Goal: Task Accomplishment & Management: Manage account settings

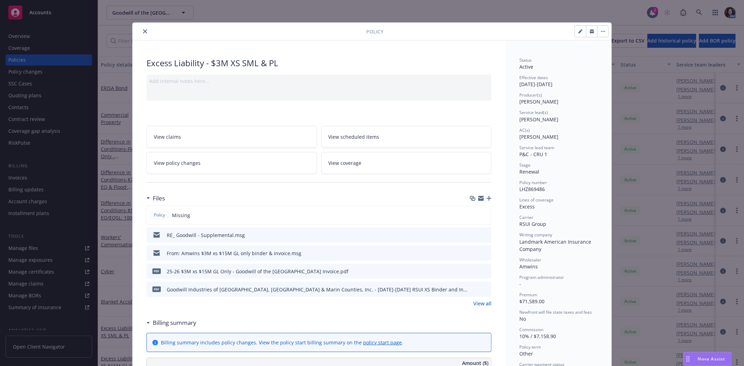
scroll to position [21, 0]
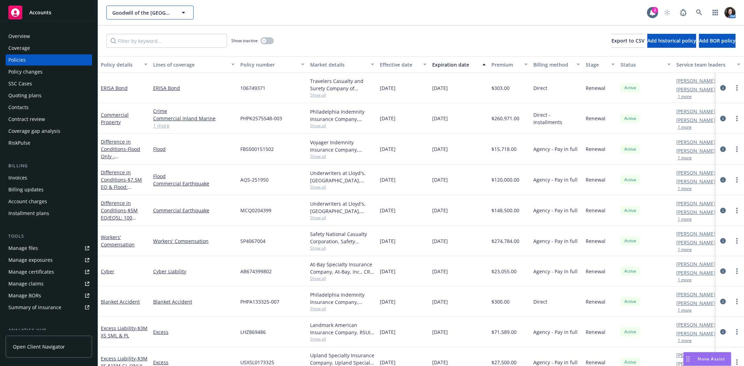
click at [143, 9] on span "Goodwill of the [GEOGRAPHIC_DATA]" at bounding box center [142, 12] width 60 height 7
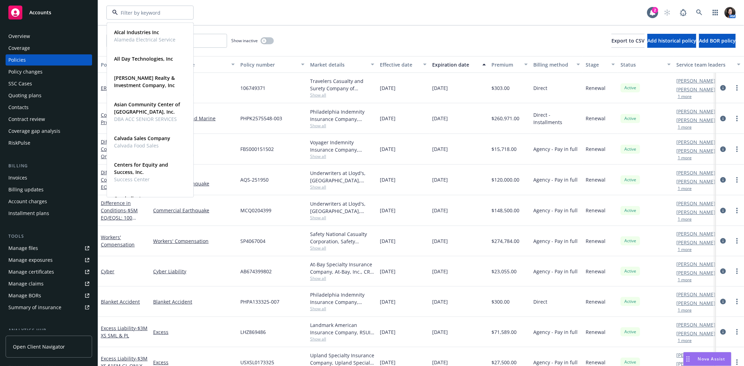
click at [256, 26] on div "Show inactive Export to CSV Add historical policy Add BOR policy" at bounding box center [421, 40] width 646 height 31
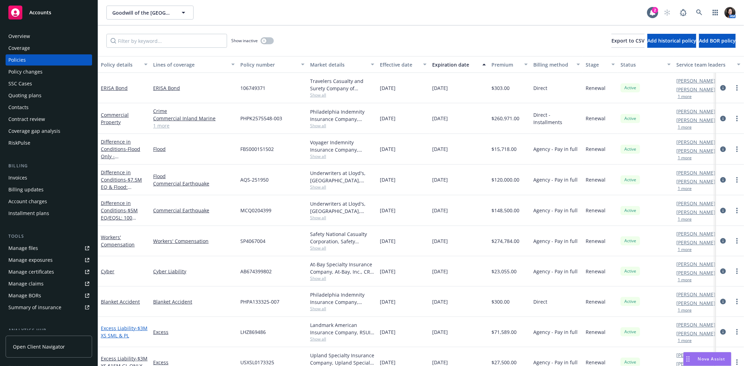
click at [119, 337] on span "- $3M XS SML & PL" at bounding box center [124, 332] width 47 height 14
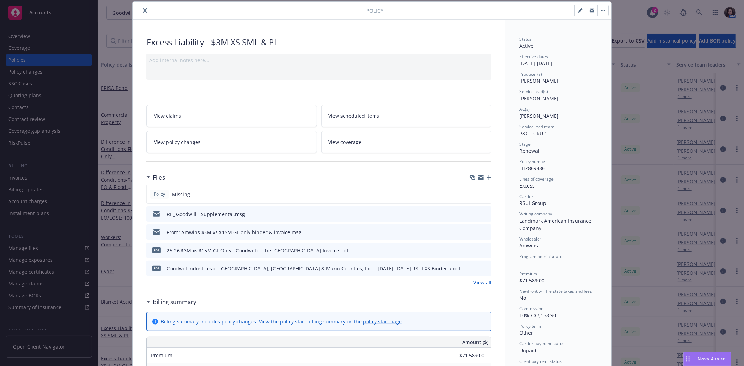
click at [481, 268] on icon "preview file" at bounding box center [484, 268] width 6 height 5
click at [141, 6] on button "close" at bounding box center [145, 10] width 8 height 8
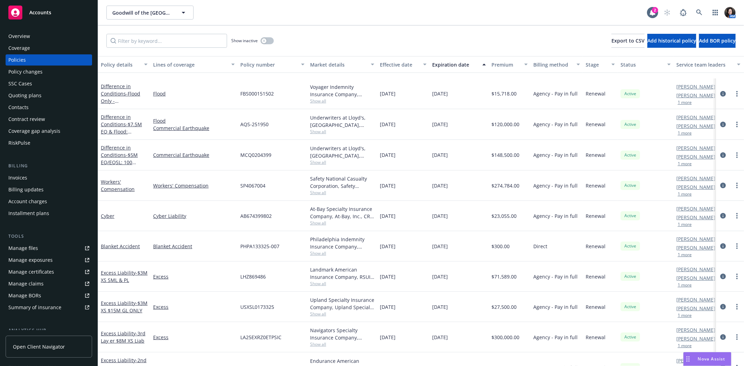
scroll to position [116, 0]
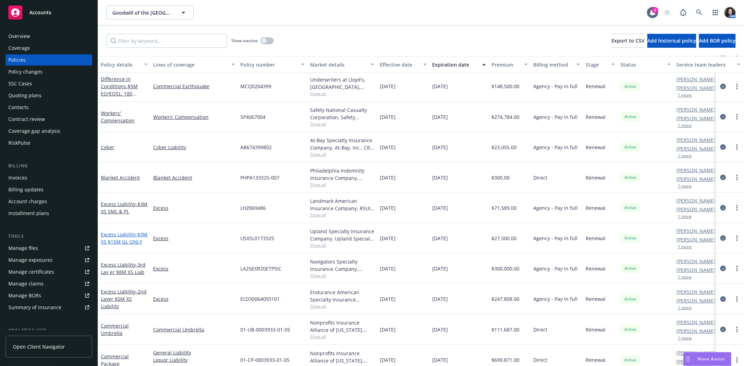
click at [112, 235] on span "- $3M XS $15M GL ONLY" at bounding box center [124, 238] width 47 height 14
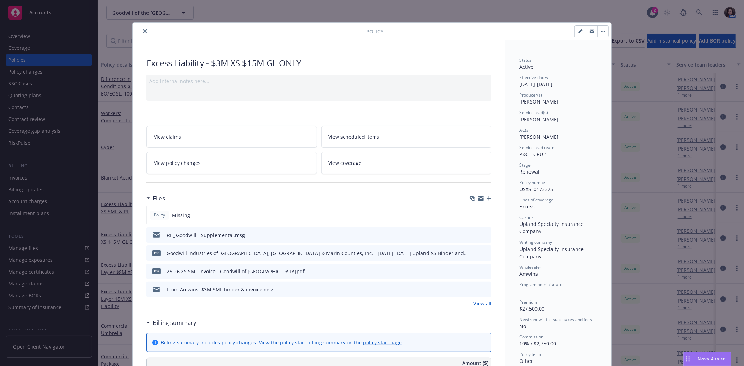
click at [473, 303] on link "View all" at bounding box center [482, 303] width 18 height 7
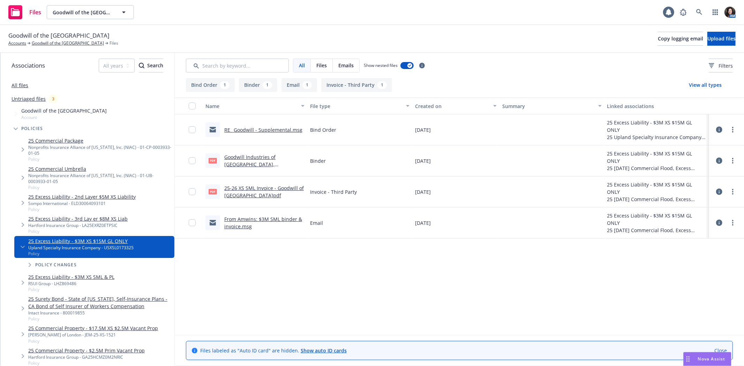
click at [242, 164] on link "Goodwill Industries of [GEOGRAPHIC_DATA], [GEOGRAPHIC_DATA] & Marin Counties, I…" at bounding box center [263, 172] width 79 height 36
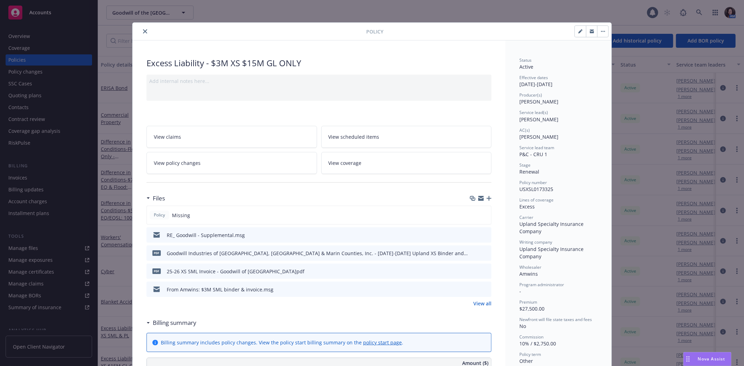
click at [143, 28] on button "close" at bounding box center [145, 31] width 8 height 8
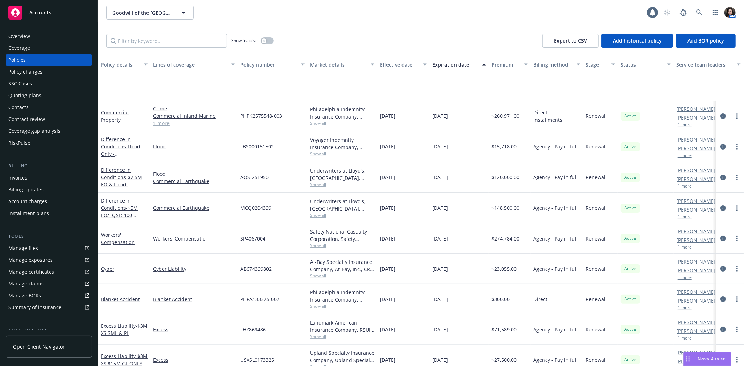
scroll to position [77, 0]
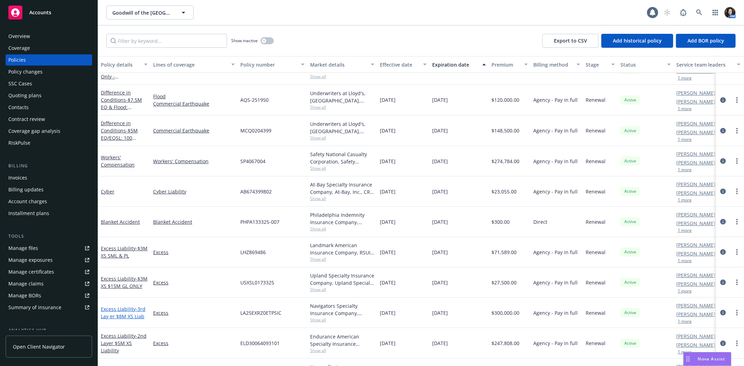
click at [121, 311] on link "Excess Liability - 3rd Lay er $8M XS Liab" at bounding box center [123, 313] width 45 height 14
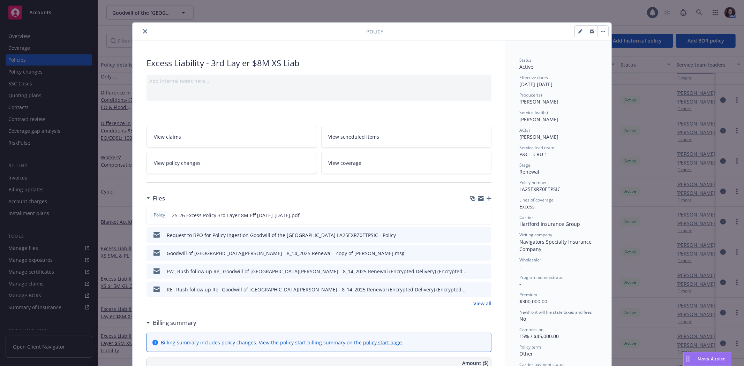
click at [478, 305] on link "View all" at bounding box center [482, 303] width 18 height 7
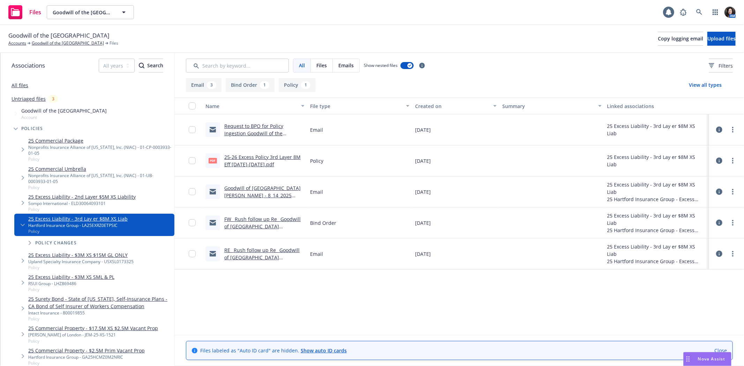
click at [275, 154] on link "25-26 Excess Policy 3rd Layer 8M Eff 8/14/25-7/15/26.pdf" at bounding box center [262, 161] width 76 height 14
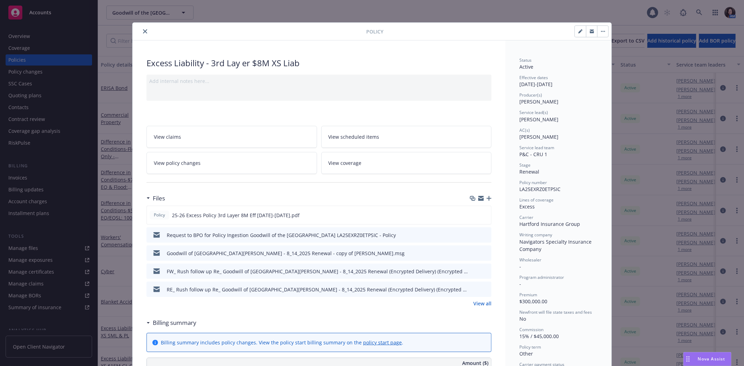
click at [143, 31] on icon "close" at bounding box center [145, 31] width 4 height 4
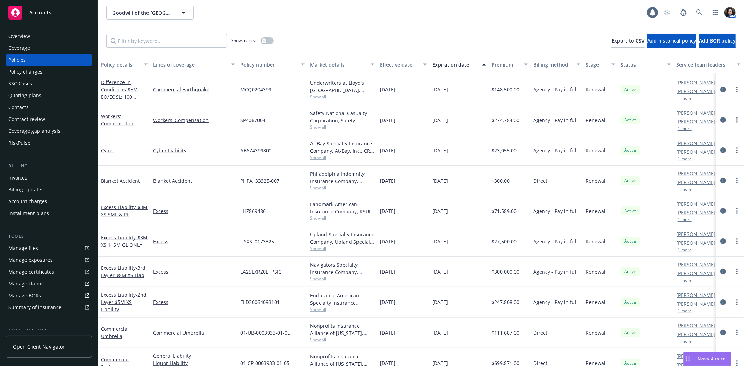
scroll to position [116, 0]
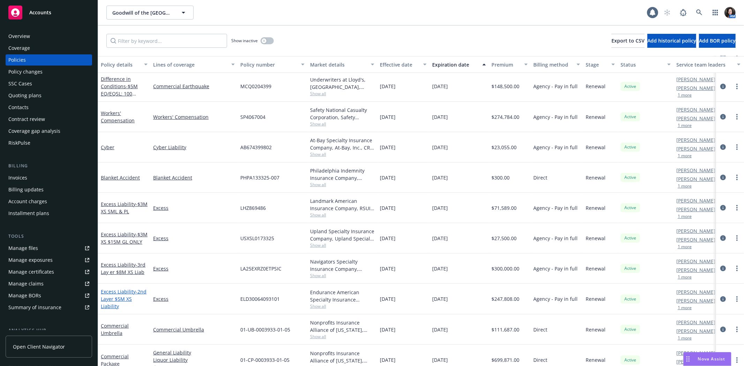
click at [118, 293] on link "Excess Liability - 2nd Layer $5M XS Liability" at bounding box center [124, 298] width 46 height 21
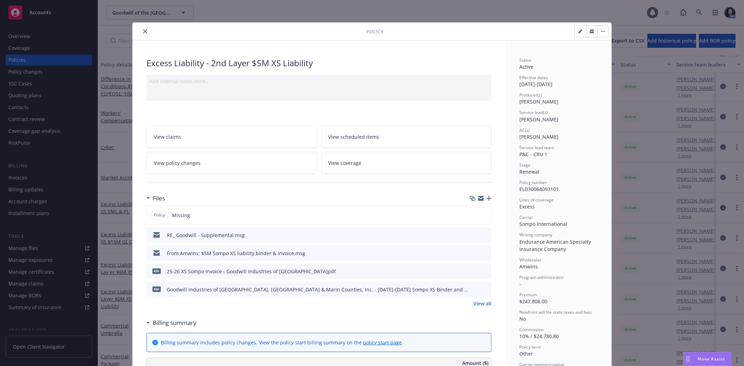
click at [486, 285] on div "pdf Goodwill Industries of San Francisco, San Mateo & Marin Counties, Inc. - 20…" at bounding box center [318, 289] width 345 height 15
click at [483, 289] on icon "preview file" at bounding box center [484, 289] width 6 height 5
click at [143, 30] on icon "close" at bounding box center [145, 31] width 4 height 4
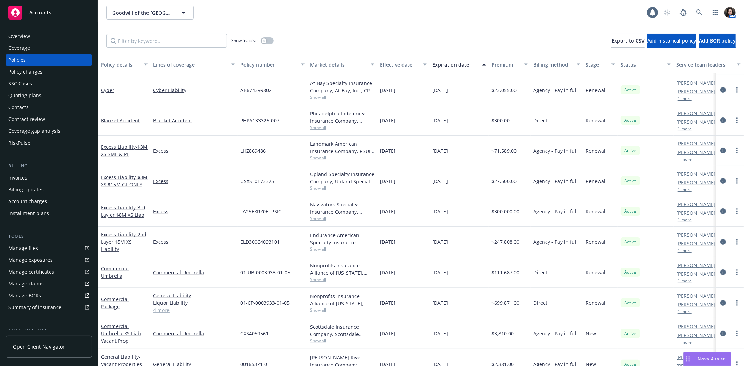
scroll to position [193, 0]
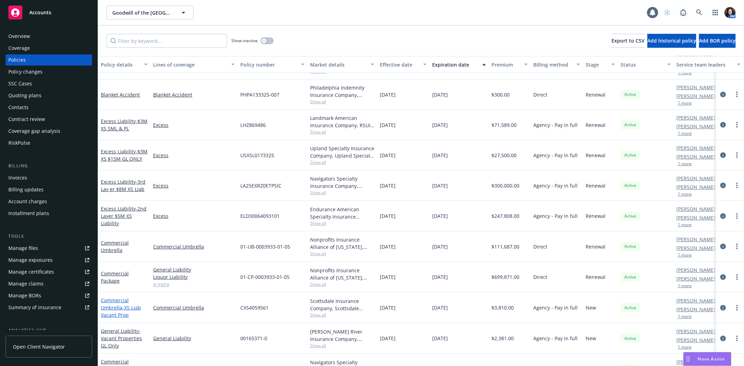
click at [113, 302] on link "Commercial Umbrella - XS Liab Vacant Prop" at bounding box center [121, 307] width 40 height 21
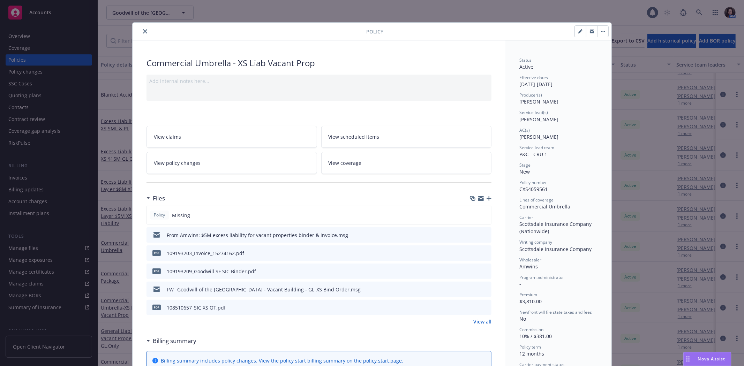
click at [481, 269] on icon "preview file" at bounding box center [484, 270] width 6 height 5
click at [143, 30] on icon "close" at bounding box center [145, 31] width 4 height 4
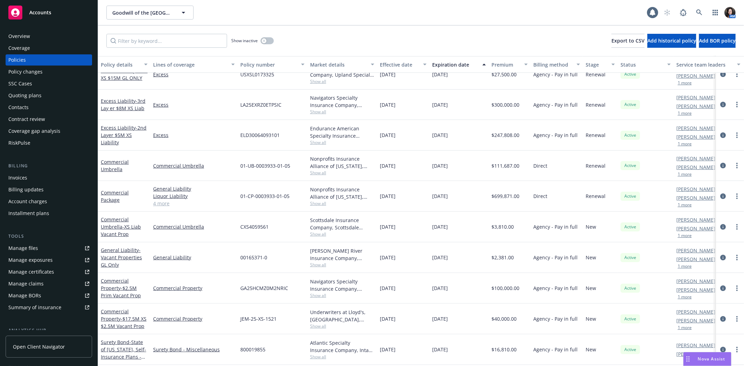
scroll to position [271, 0]
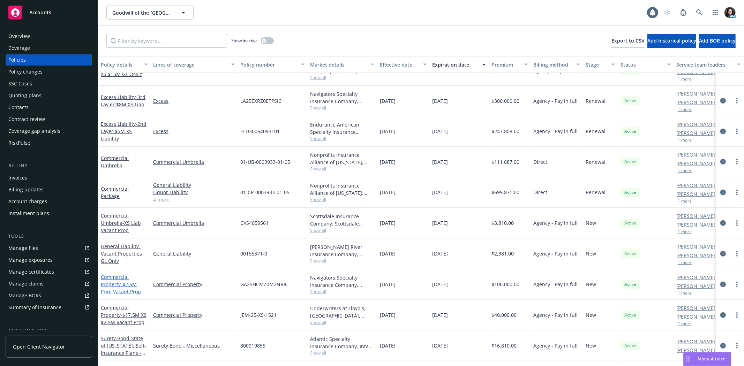
click at [117, 284] on link "Commercial Property - $2.5M Prim Vacant Prop" at bounding box center [121, 284] width 40 height 21
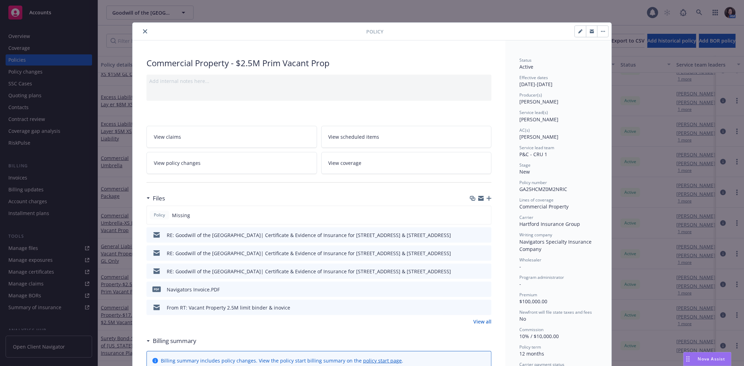
click at [488, 323] on link "View all" at bounding box center [482, 321] width 18 height 7
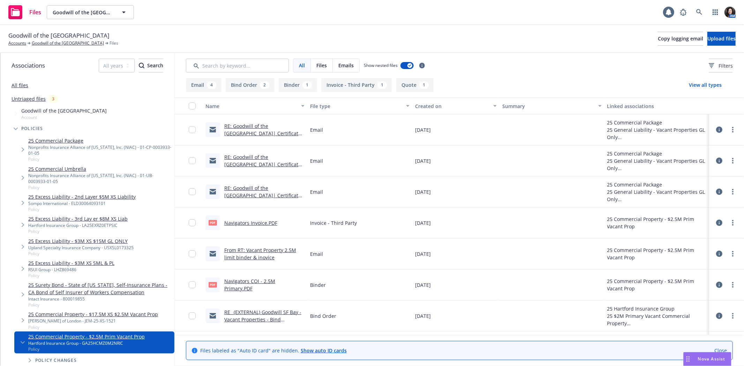
click at [275, 285] on link "Navigators COI - 2.5M Primary.PDF" at bounding box center [249, 285] width 51 height 14
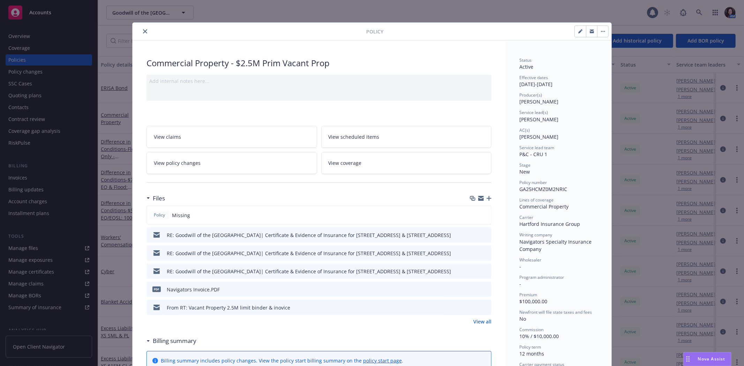
click at [143, 33] on icon "close" at bounding box center [145, 31] width 4 height 4
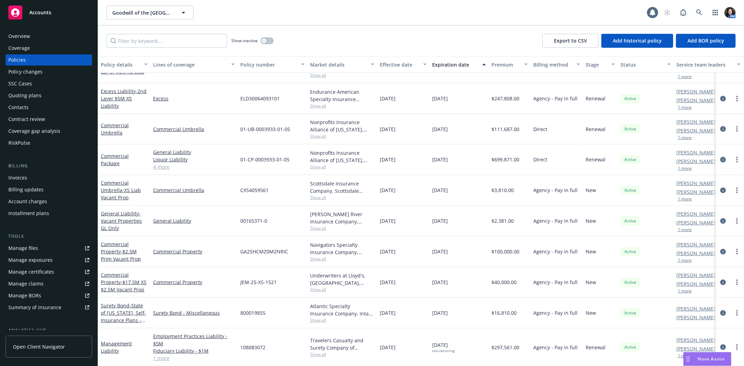
scroll to position [310, 0]
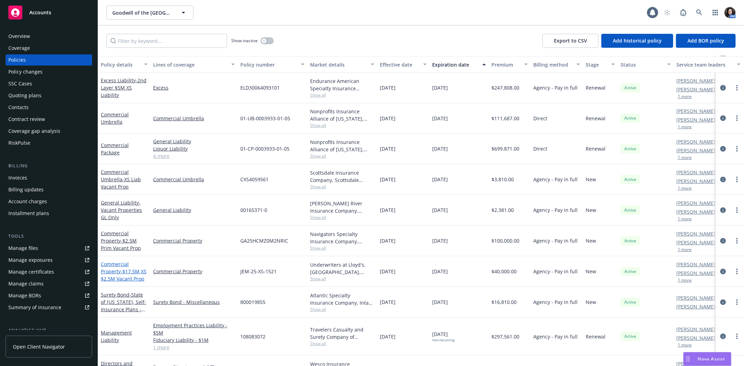
click at [128, 262] on link "Commercial Property - $17.5M XS $2.5M Vacant Prop" at bounding box center [124, 271] width 46 height 21
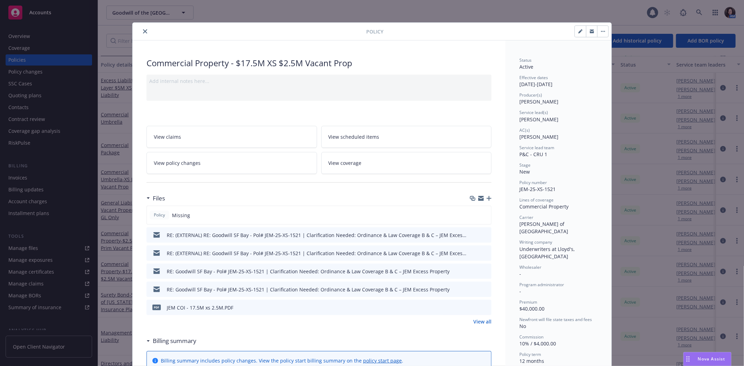
click at [481, 305] on icon "preview file" at bounding box center [484, 307] width 6 height 5
click at [141, 30] on button "close" at bounding box center [145, 31] width 8 height 8
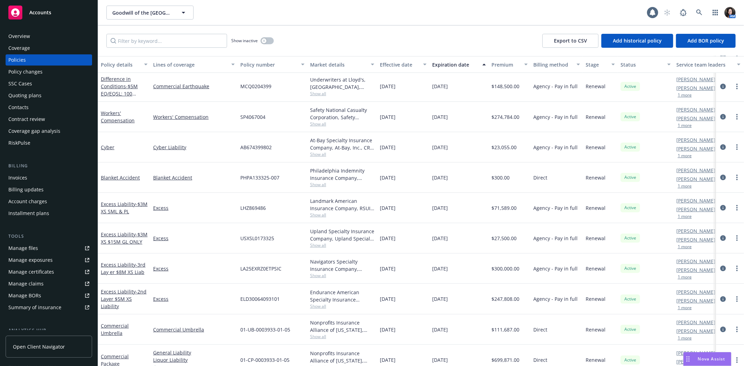
scroll to position [155, 0]
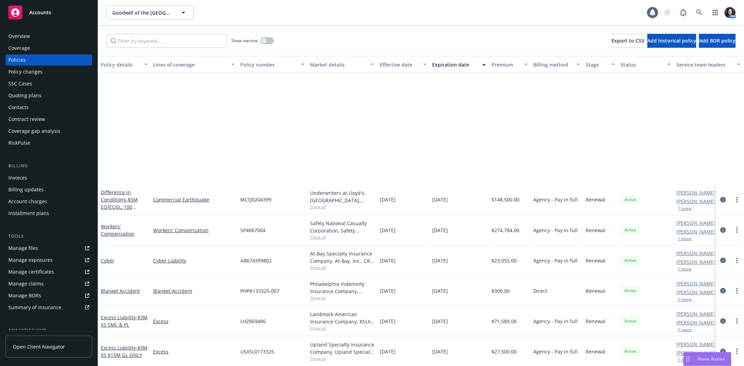
scroll to position [155, 0]
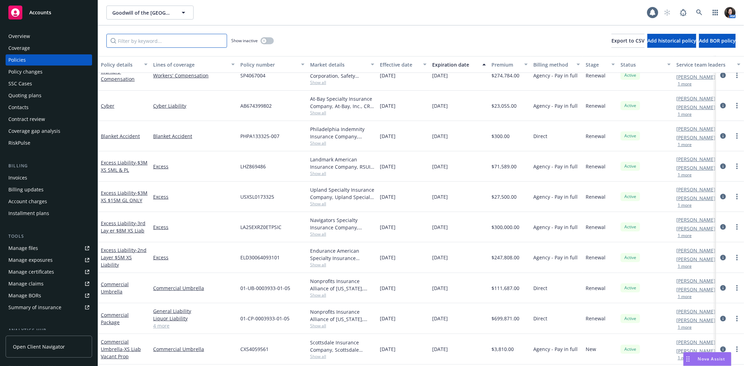
click at [169, 37] on input "Filter by keyword..." at bounding box center [166, 41] width 121 height 14
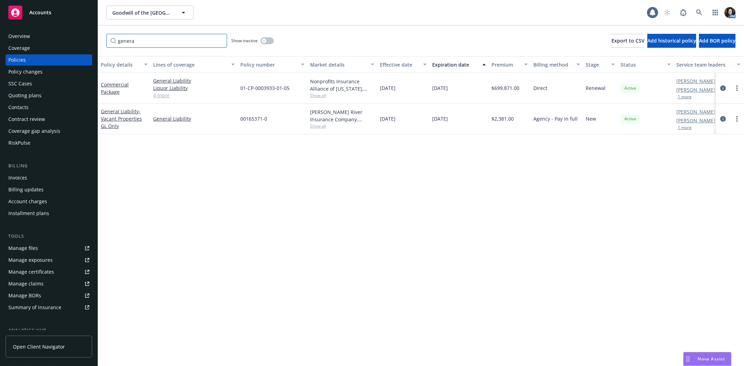
scroll to position [0, 0]
type input "genera"
click at [111, 116] on span "- Vacant Properties GL Only" at bounding box center [121, 118] width 41 height 21
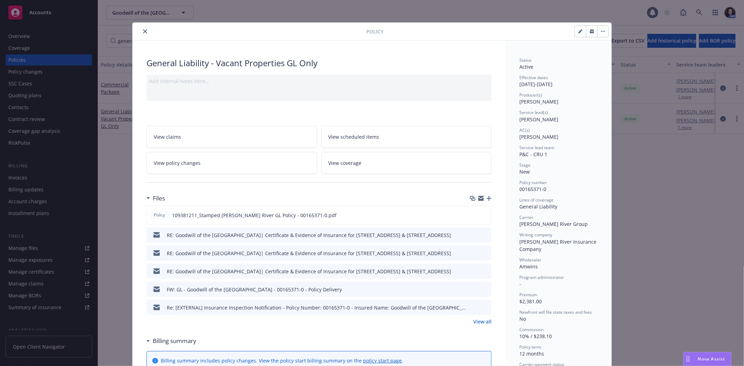
click at [194, 161] on span "View policy changes" at bounding box center [177, 162] width 47 height 7
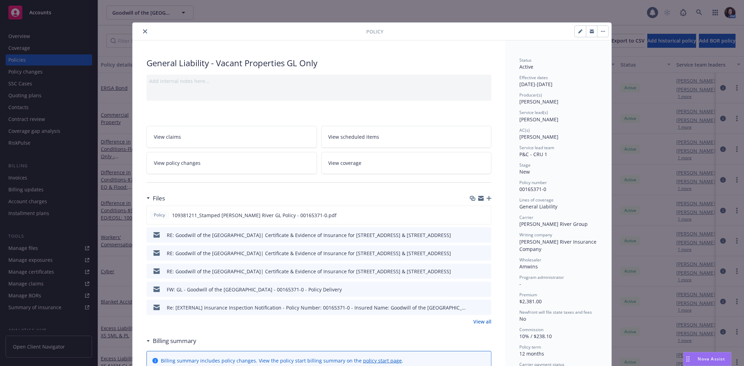
scroll to position [21, 0]
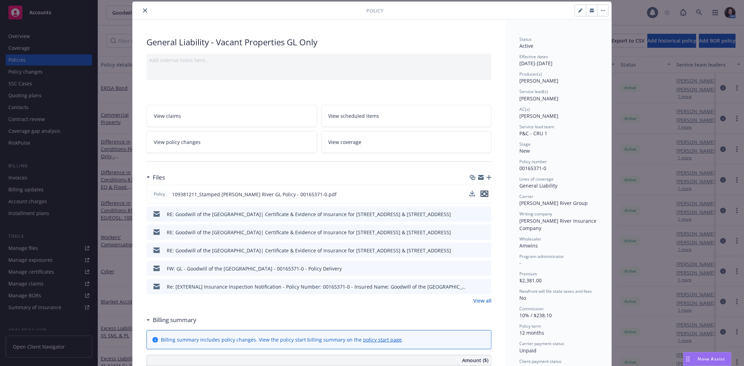
click at [482, 193] on icon "preview file" at bounding box center [484, 193] width 6 height 5
click at [141, 10] on button "close" at bounding box center [145, 10] width 8 height 8
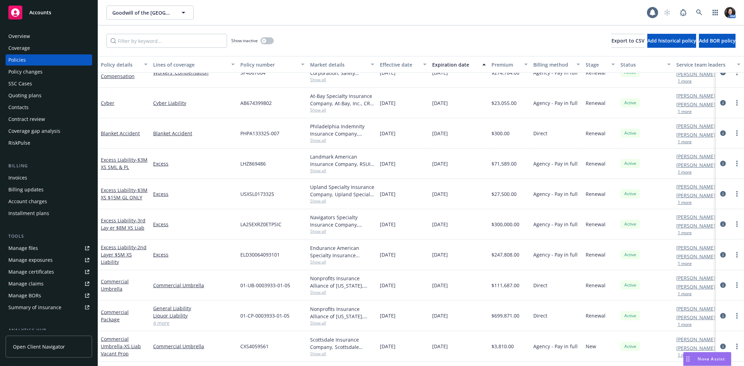
scroll to position [193, 0]
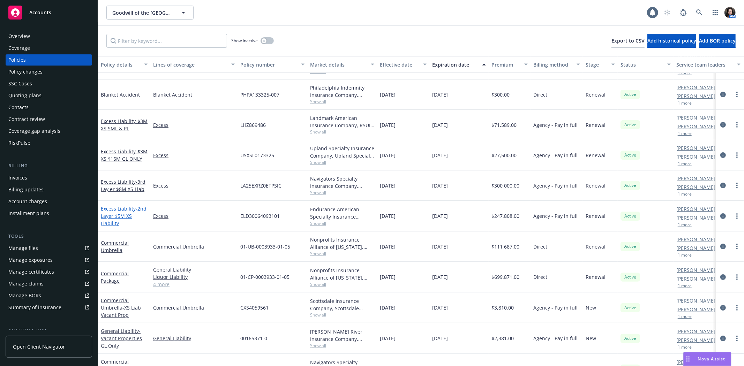
click at [112, 208] on link "Excess Liability - 2nd Layer $5M XS Liability" at bounding box center [124, 215] width 46 height 21
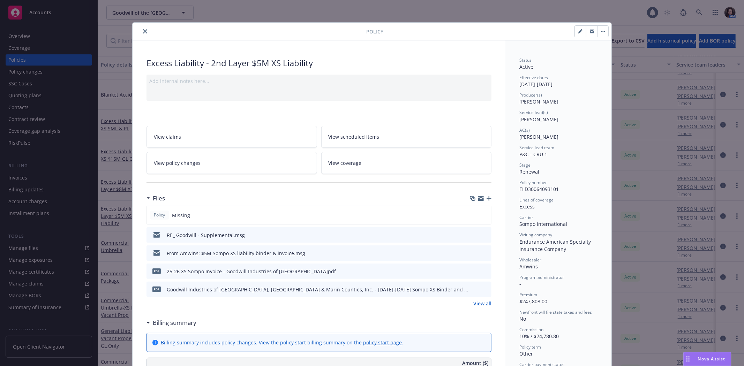
click at [326, 64] on div "Excess Liability - 2nd Layer $5M XS Liability" at bounding box center [318, 63] width 345 height 12
drag, startPoint x: 580, startPoint y: 29, endPoint x: 504, endPoint y: 44, distance: 76.8
click at [579, 28] on button "button" at bounding box center [580, 31] width 11 height 11
select select "RENEWAL"
select select "other"
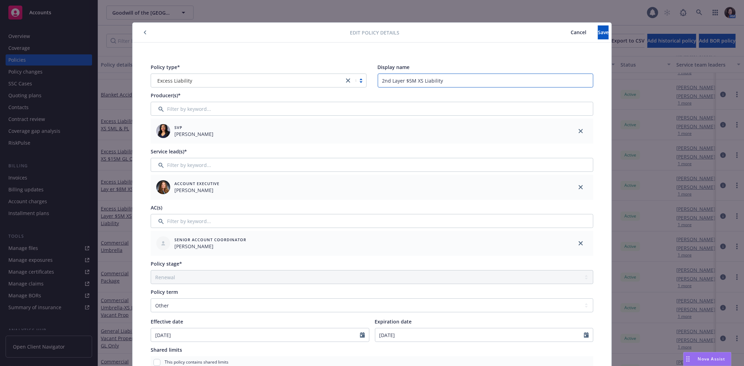
click at [413, 81] on input "2nd Layer $5M XS Liability" at bounding box center [486, 81] width 216 height 14
drag, startPoint x: 420, startPoint y: 81, endPoint x: 448, endPoint y: 81, distance: 27.5
click at [422, 81] on input "2nd Layer $5M XS Liability" at bounding box center [486, 81] width 216 height 14
type input "2nd Layer $5M XS GL & AL"
click at [598, 28] on button "Save" at bounding box center [603, 32] width 11 height 14
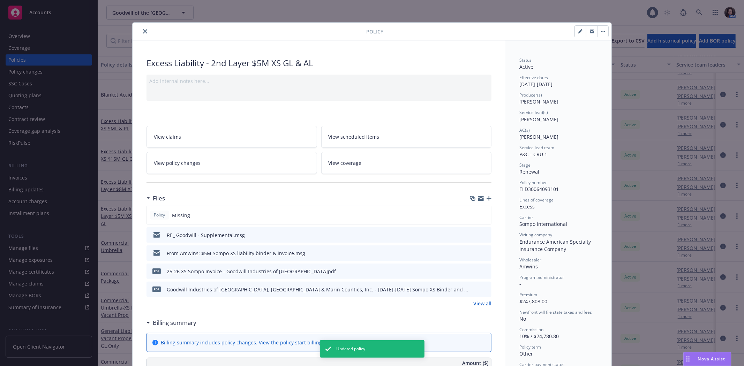
click at [143, 30] on icon "close" at bounding box center [145, 31] width 4 height 4
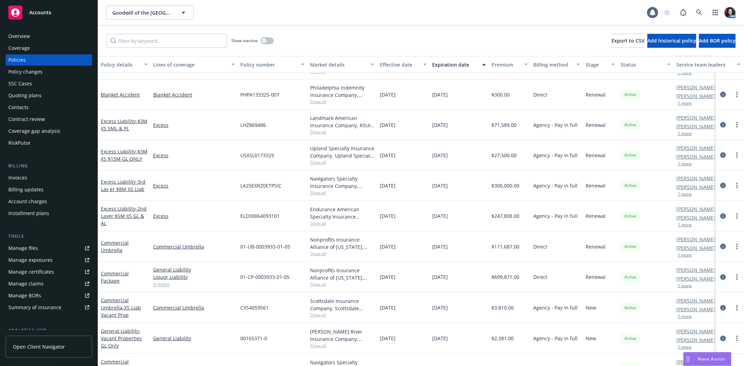
click at [125, 183] on link "Excess Liability - 3rd Lay er $8M XS Liab" at bounding box center [123, 185] width 45 height 14
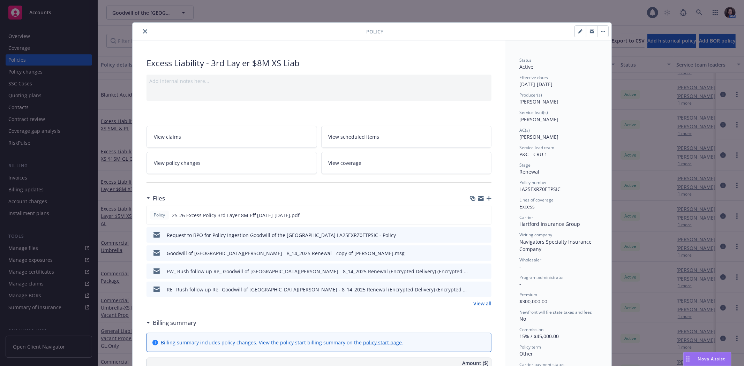
click at [580, 30] on icon "button" at bounding box center [581, 30] width 2 height 2
select select "RENEWAL"
select select "other"
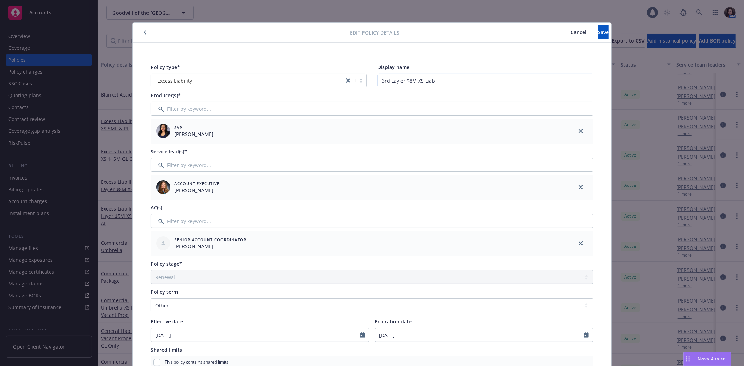
drag, startPoint x: 423, startPoint y: 78, endPoint x: 426, endPoint y: 80, distance: 3.9
click at [422, 78] on input "3rd Lay er $8M XS Liab" at bounding box center [486, 81] width 216 height 14
type input "3rd Lay er $8M XS GL & AL"
click at [598, 32] on button "Save" at bounding box center [603, 32] width 11 height 14
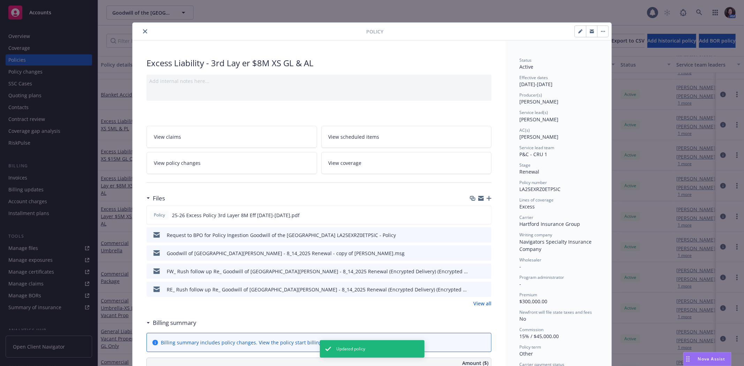
click at [143, 31] on icon "close" at bounding box center [145, 31] width 4 height 4
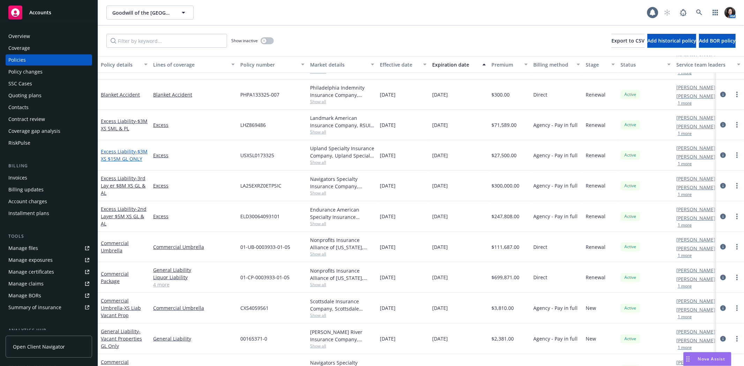
click at [116, 155] on span "- $3M XS $15M GL ONLY" at bounding box center [124, 155] width 47 height 14
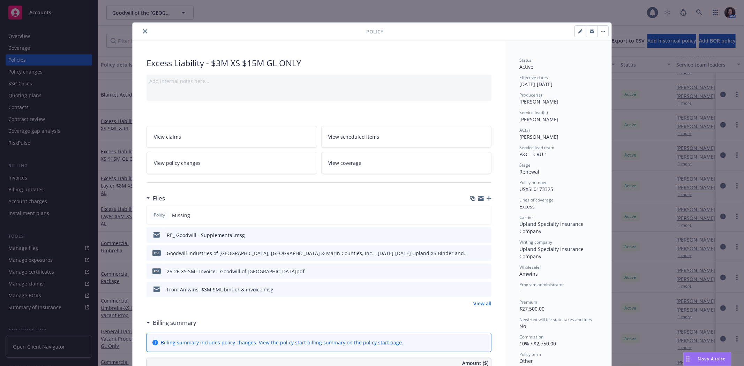
click at [143, 30] on icon "close" at bounding box center [145, 31] width 4 height 4
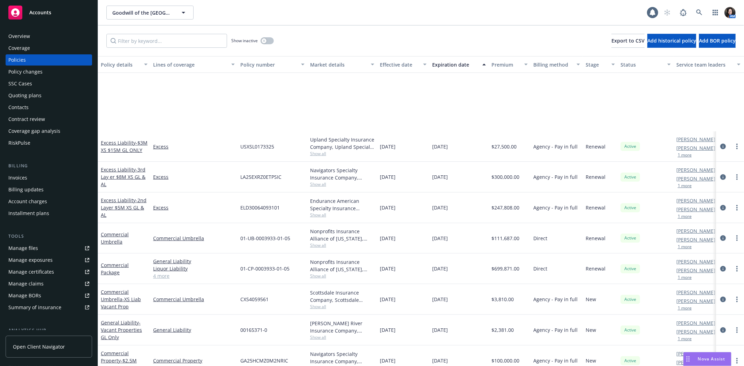
scroll to position [298, 0]
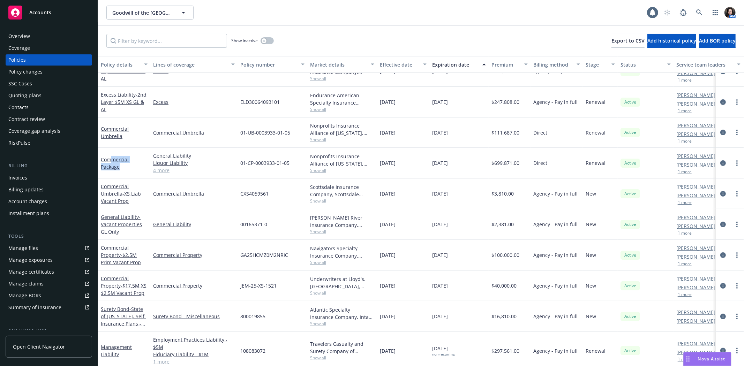
drag, startPoint x: 110, startPoint y: 158, endPoint x: 121, endPoint y: 175, distance: 20.0
click at [121, 175] on div "Commercial Package" at bounding box center [124, 163] width 52 height 31
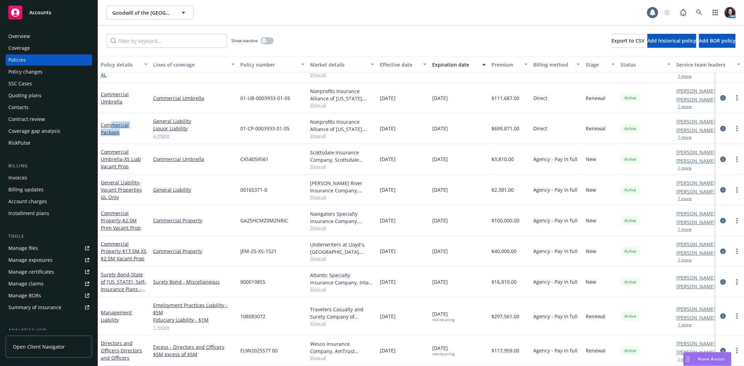
scroll to position [333, 0]
click at [113, 122] on link "Commercial Package" at bounding box center [115, 129] width 28 height 14
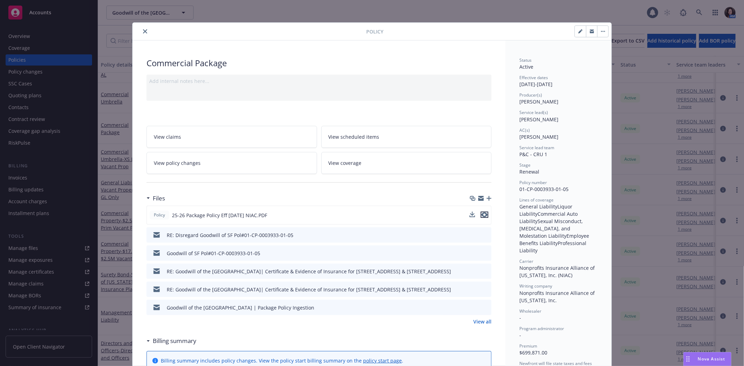
click at [482, 214] on icon "preview file" at bounding box center [484, 214] width 6 height 5
click at [144, 33] on icon "close" at bounding box center [145, 31] width 4 height 4
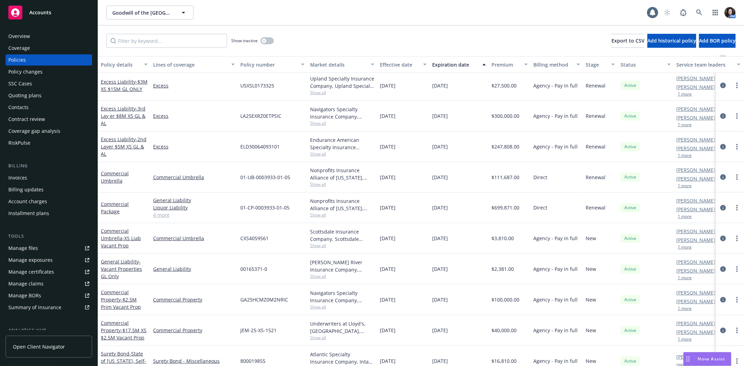
scroll to position [217, 0]
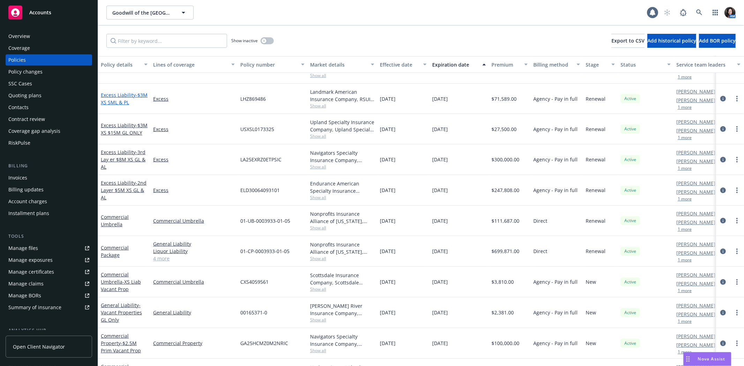
click at [116, 96] on link "Excess Liability - $3M XS SML & PL" at bounding box center [124, 99] width 47 height 14
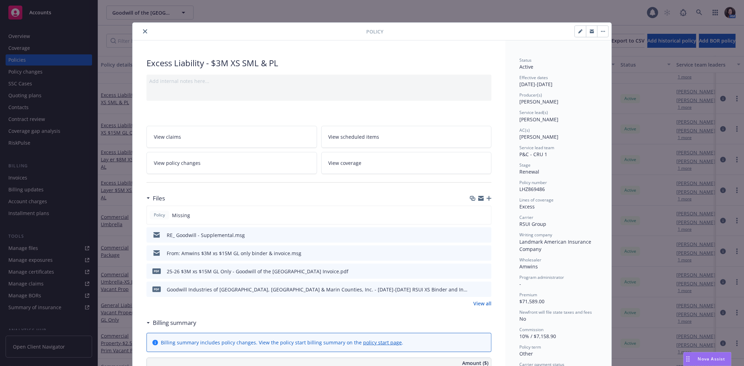
click at [483, 285] on div "pdf Goodwill Industries of San Francisco, San Mateo & Marin Counties, Inc. - 20…" at bounding box center [318, 289] width 345 height 15
click at [481, 305] on link "View all" at bounding box center [482, 303] width 18 height 7
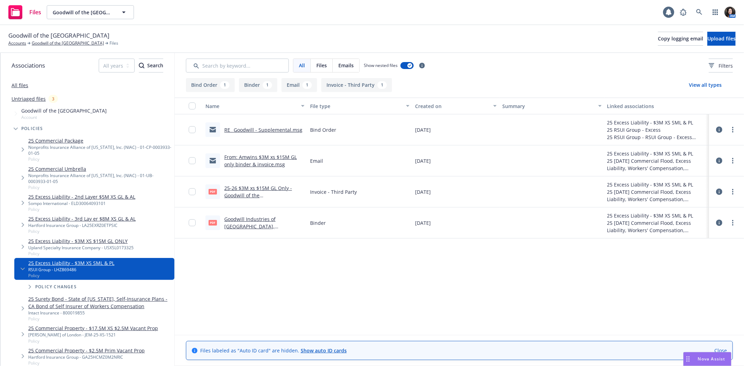
click at [267, 221] on link "Goodwill Industries of [GEOGRAPHIC_DATA], [GEOGRAPHIC_DATA] & Marin Counties, I…" at bounding box center [260, 234] width 73 height 36
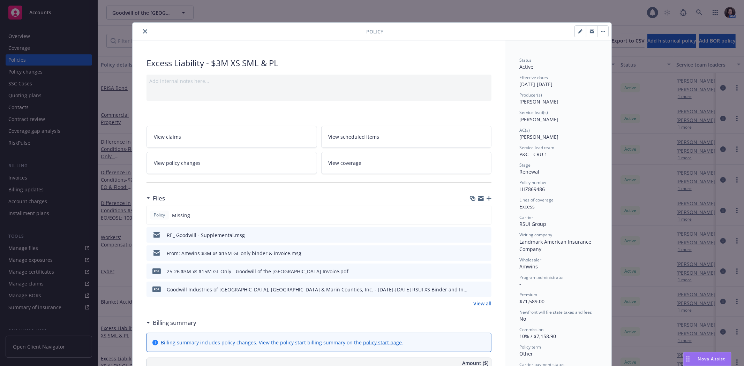
click at [481, 251] on icon "preview file" at bounding box center [484, 252] width 6 height 5
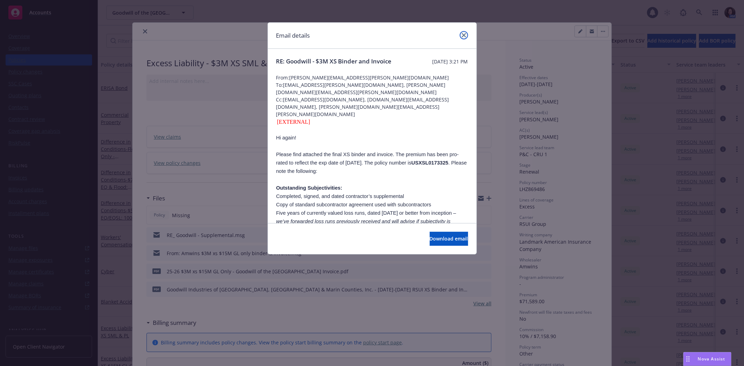
click at [466, 35] on link "close" at bounding box center [463, 35] width 8 height 8
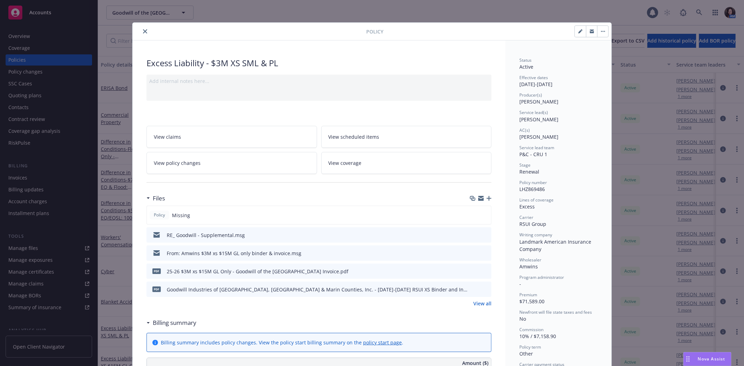
click at [482, 252] on icon "preview file" at bounding box center [484, 252] width 6 height 5
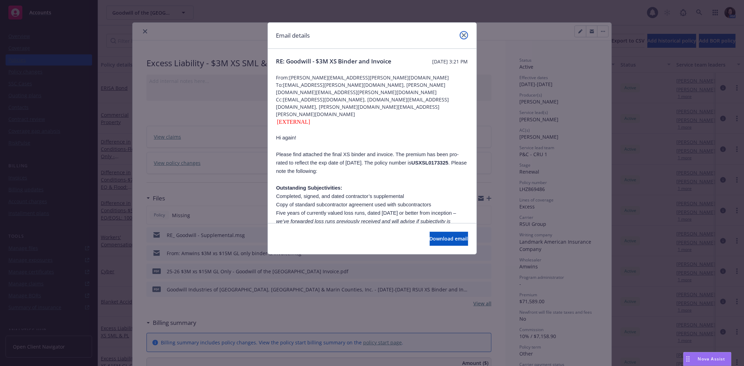
click at [464, 35] on icon "close" at bounding box center [464, 35] width 4 height 4
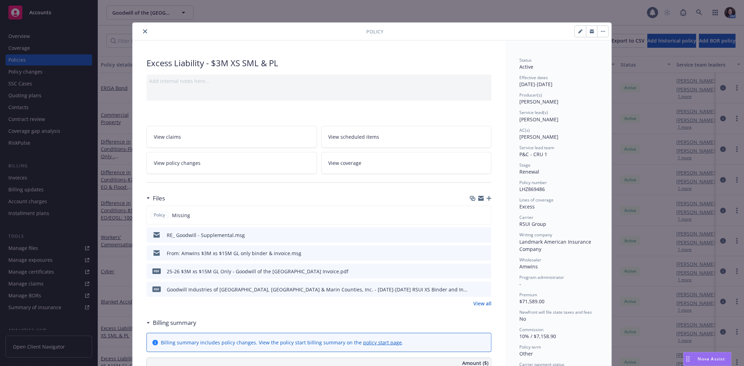
click at [477, 305] on link "View all" at bounding box center [482, 303] width 18 height 7
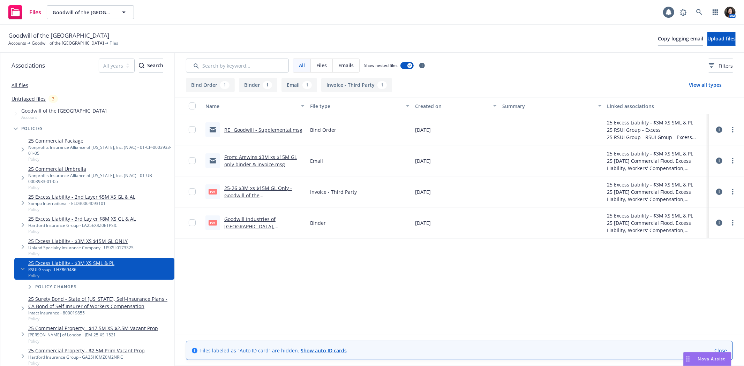
click at [721, 161] on icon at bounding box center [719, 161] width 6 height 6
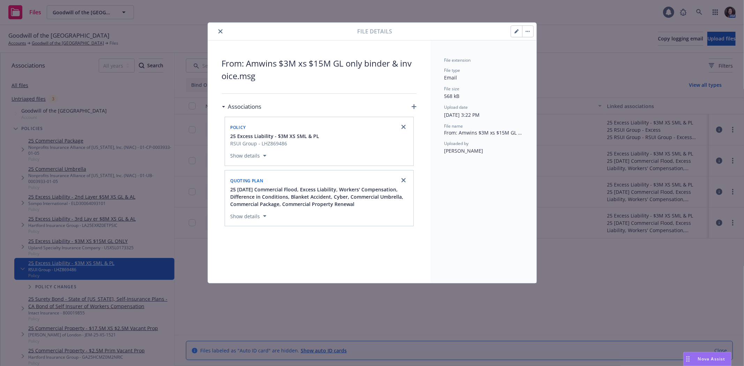
click at [516, 32] on icon "button" at bounding box center [515, 31] width 3 height 3
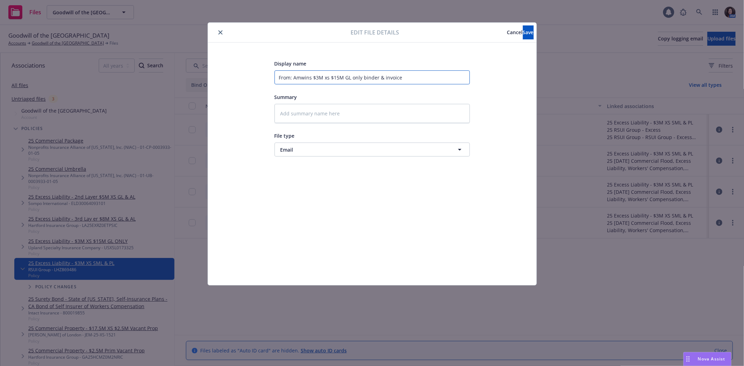
drag, startPoint x: 409, startPoint y: 81, endPoint x: 325, endPoint y: 79, distance: 84.0
click at [325, 79] on input "From: Amwins $3M xs $15M GL only binder & invoice" at bounding box center [371, 77] width 195 height 14
type textarea "x"
type input "From: Amwins $3M S"
type textarea "x"
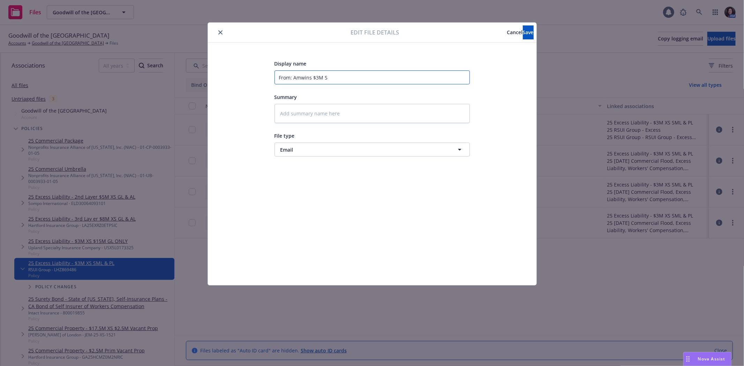
type input "From: Amwins $3M SM"
type textarea "x"
type input "From: Amwins $3M SML"
type textarea "x"
type input "From: Amwins $3M SML"
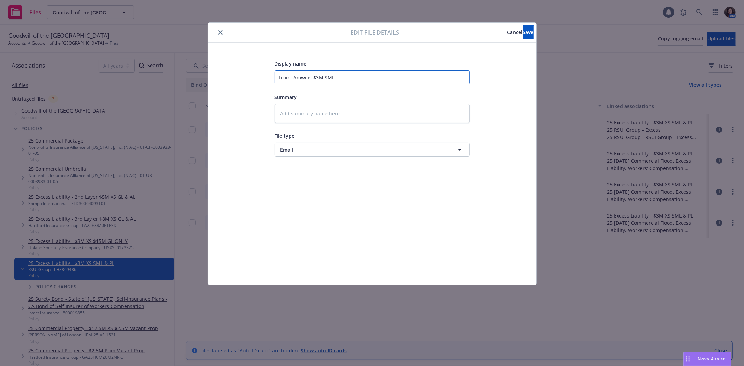
type textarea "x"
type input "From: Amwins $3M SML &"
type textarea "x"
type input "From: Amwins $3M SML &P"
type textarea "x"
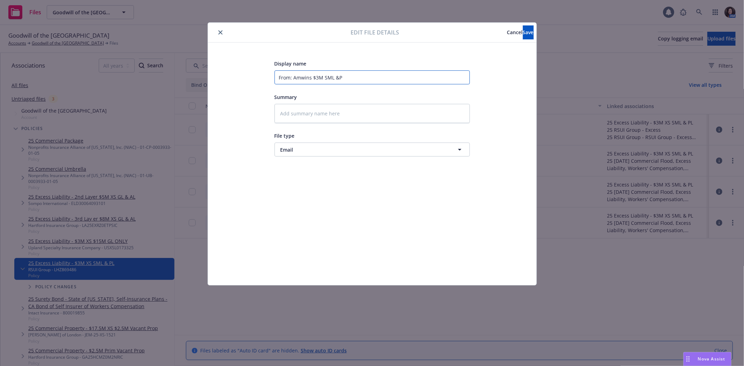
type input "From: Amwins $3M SML &PL"
type textarea "x"
type input "From: Amwins $3M SML &PL"
type textarea "x"
type input "From: Amwins $3M SML &PL V"
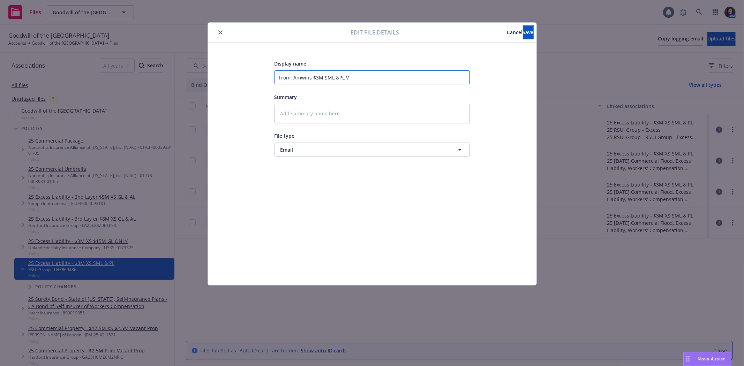
type textarea "x"
type input "From: Amwins $3M SML &PL Vu"
type textarea "x"
type input "From: Amwins $3M SML &PL Vub"
type textarea "x"
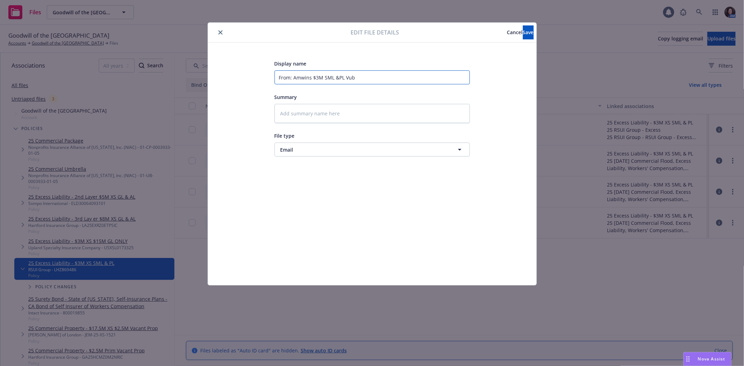
type input "From: Amwins $3M SML &PL Vu"
type textarea "x"
type input "From: Amwins $3M SML &PL V"
type textarea "x"
type input "From: Amwins $3M SML &PL"
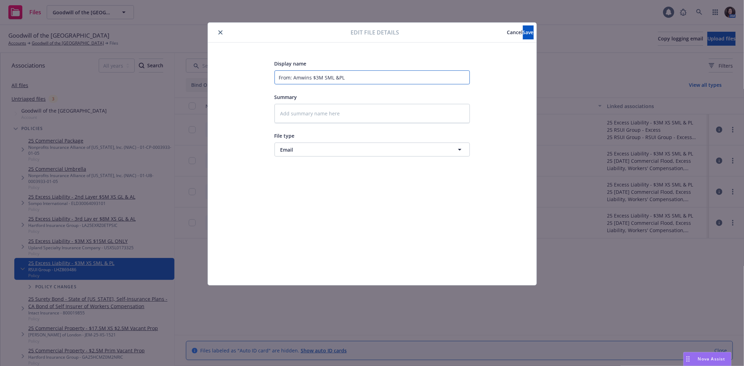
type textarea "x"
type input "From: Amwins $3M SML &PL b"
type textarea "x"
type input "From: Amwins $3M SML &PL bi"
type textarea "x"
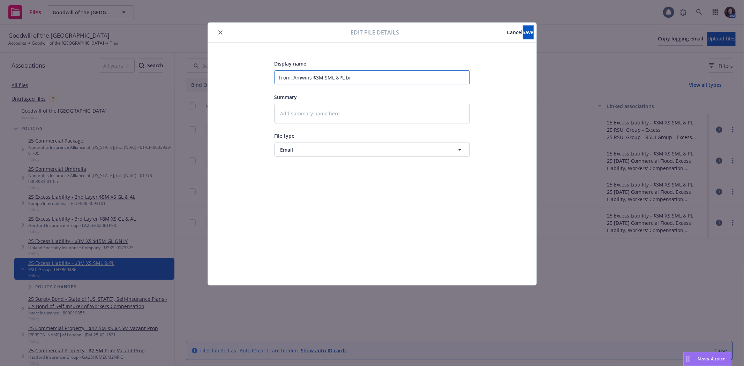
type input "From: Amwins $3M SML &PL bin"
type textarea "x"
type input "From: Amwins $3M SML &PL bind"
type textarea "x"
type input "From: Amwins $3M SML &PL binde"
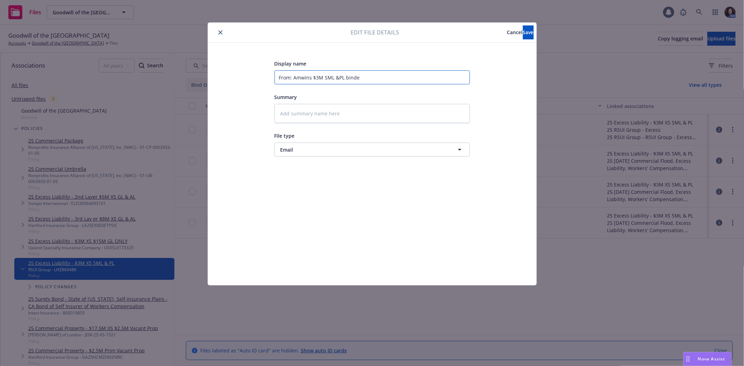
type textarea "x"
type input "From: Amwins $3M SML &PL binder"
type textarea "x"
type input "From: Amwins $3M SML &PL binder"
type textarea "x"
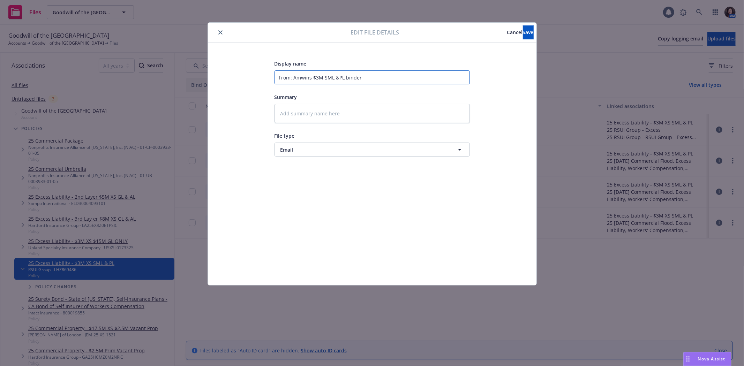
type input "From: Amwins $3M SML &PL binder &"
type textarea "x"
type input "From: Amwins $3M SML &PL binder &"
type textarea "x"
type input "From: Amwins $3M SML &PL binder & I"
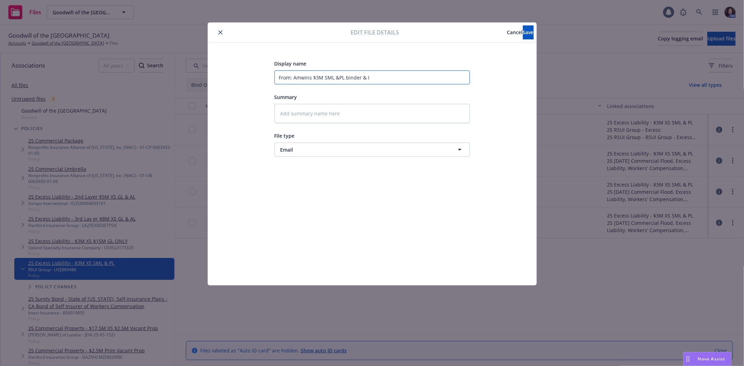
type textarea "x"
type input "From: Amwins $3M SML &PL binder & In"
type textarea "x"
type input "From: Amwins $3M SML &PL binder & Inv"
type textarea "x"
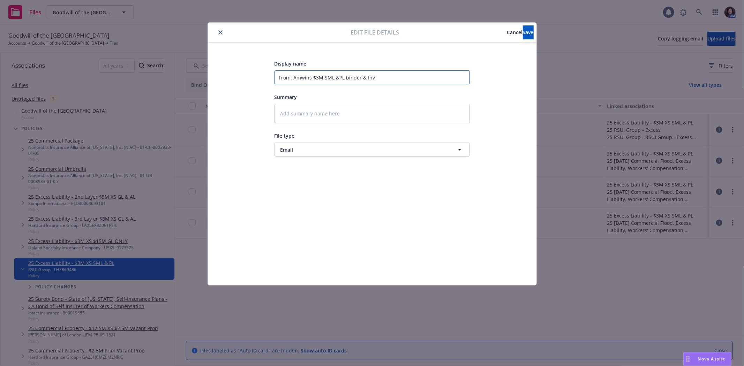
type input "From: Amwins $3M SML &PL binder & [PERSON_NAME]"
type textarea "x"
type input "From: Amwins $3M SML &PL binder & [PERSON_NAME]"
type textarea "x"
type input "From: Amwins $3M SML &PL binder & [PERSON_NAME]"
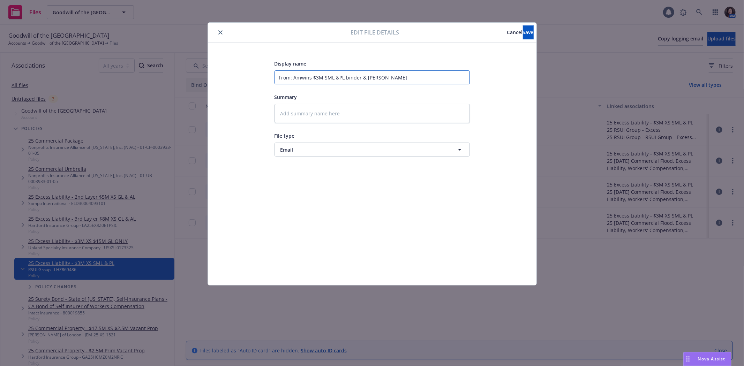
type textarea "x"
type input "From: Amwins $3M SML &PL binder & Invoice"
click at [523, 33] on button "Save" at bounding box center [528, 32] width 11 height 14
type textarea "x"
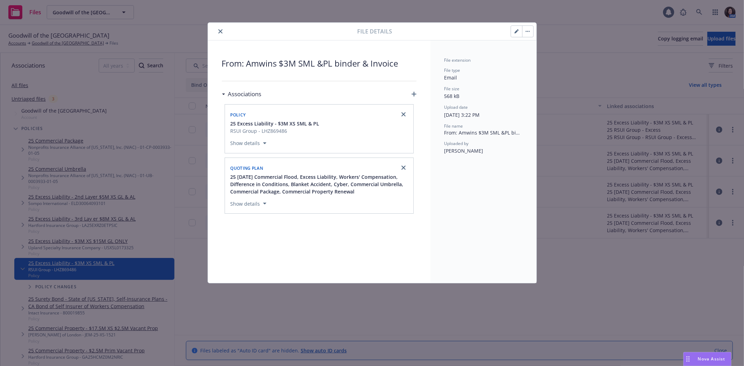
drag, startPoint x: 214, startPoint y: 33, endPoint x: 218, endPoint y: 29, distance: 5.9
click at [215, 31] on div at bounding box center [284, 31] width 147 height 8
click at [219, 29] on icon "close" at bounding box center [220, 31] width 4 height 4
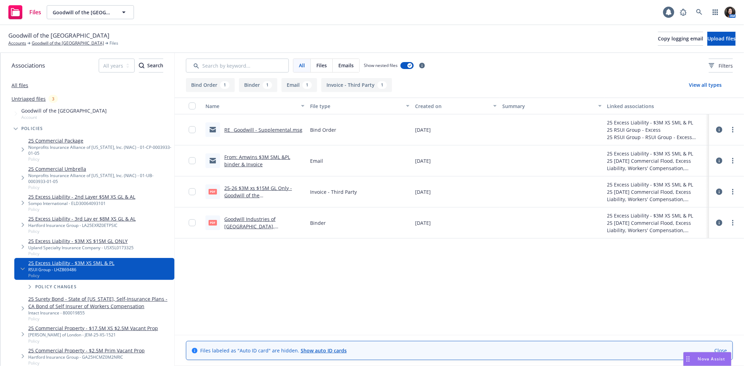
click at [260, 221] on link "Goodwill Industries of [GEOGRAPHIC_DATA], [GEOGRAPHIC_DATA] & Marin Counties, I…" at bounding box center [260, 234] width 73 height 36
click at [61, 45] on link "Goodwill of the [GEOGRAPHIC_DATA]" at bounding box center [68, 43] width 72 height 6
